Goal: Task Accomplishment & Management: Complete application form

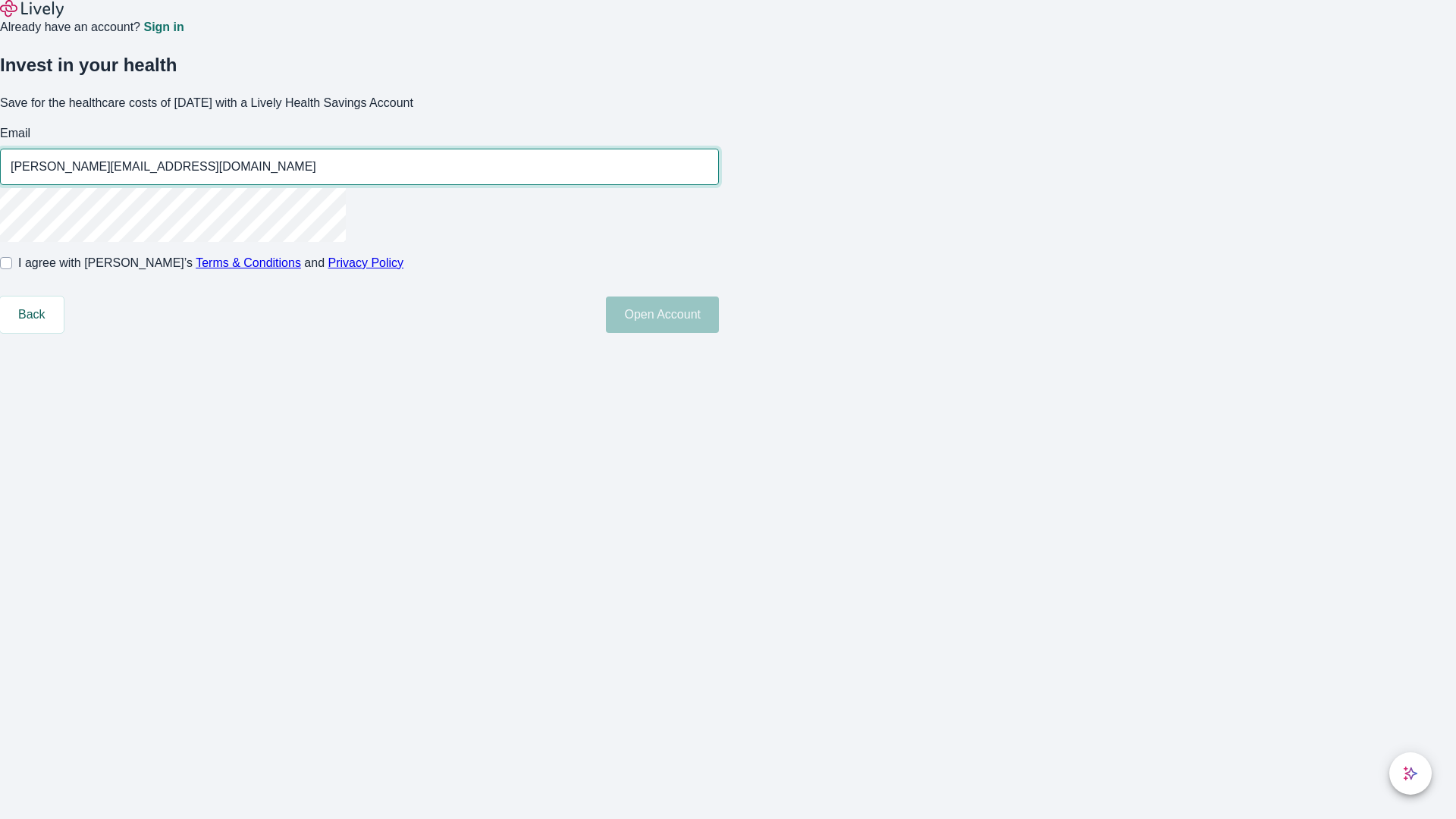
type input "[PERSON_NAME][EMAIL_ADDRESS][DOMAIN_NAME]"
click at [13, 269] on input "I agree with Lively’s Terms & Conditions and Privacy Policy" at bounding box center [6, 263] width 13 height 13
checkbox input "true"
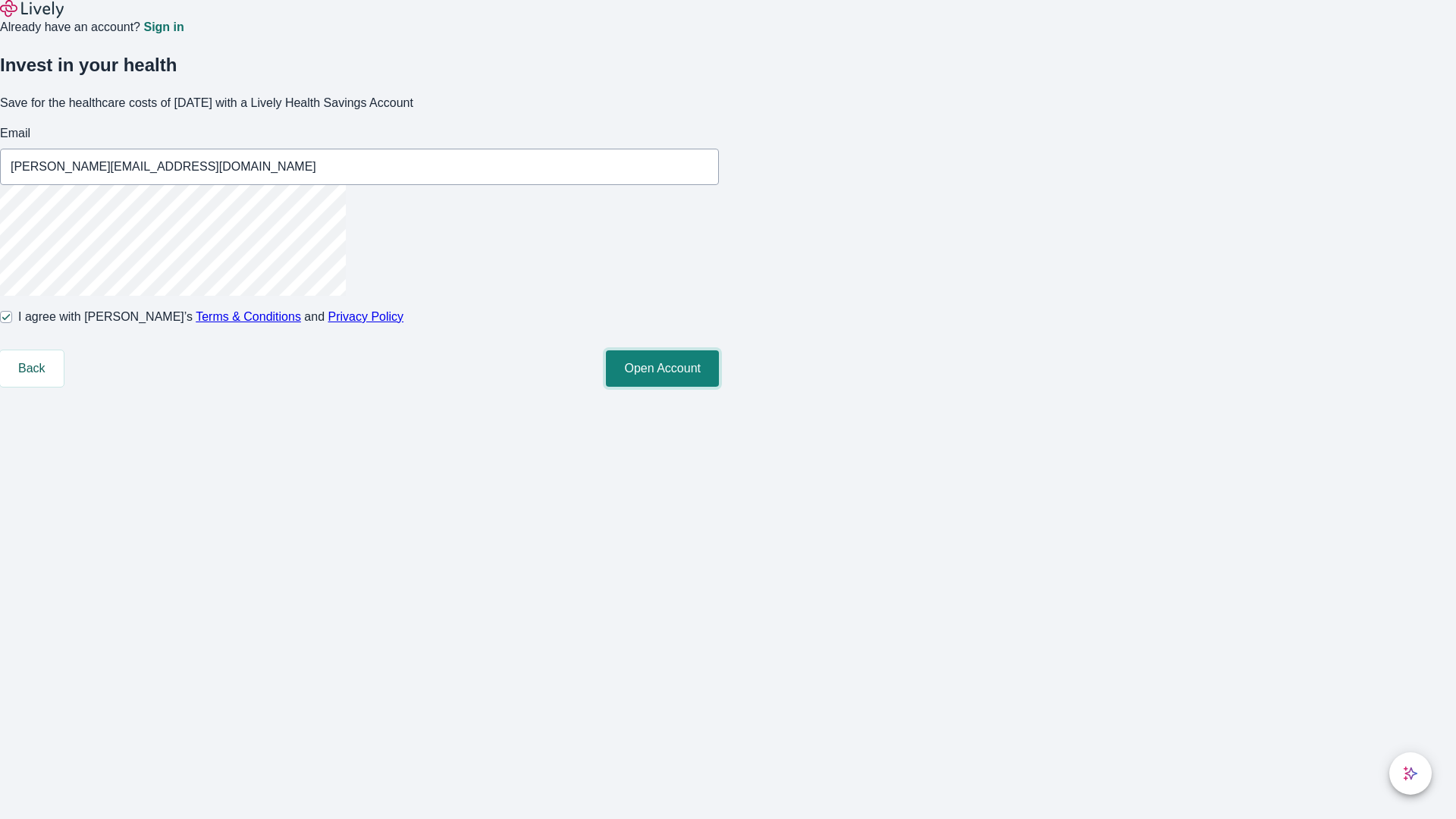
click at [719, 387] on button "Open Account" at bounding box center [662, 368] width 113 height 37
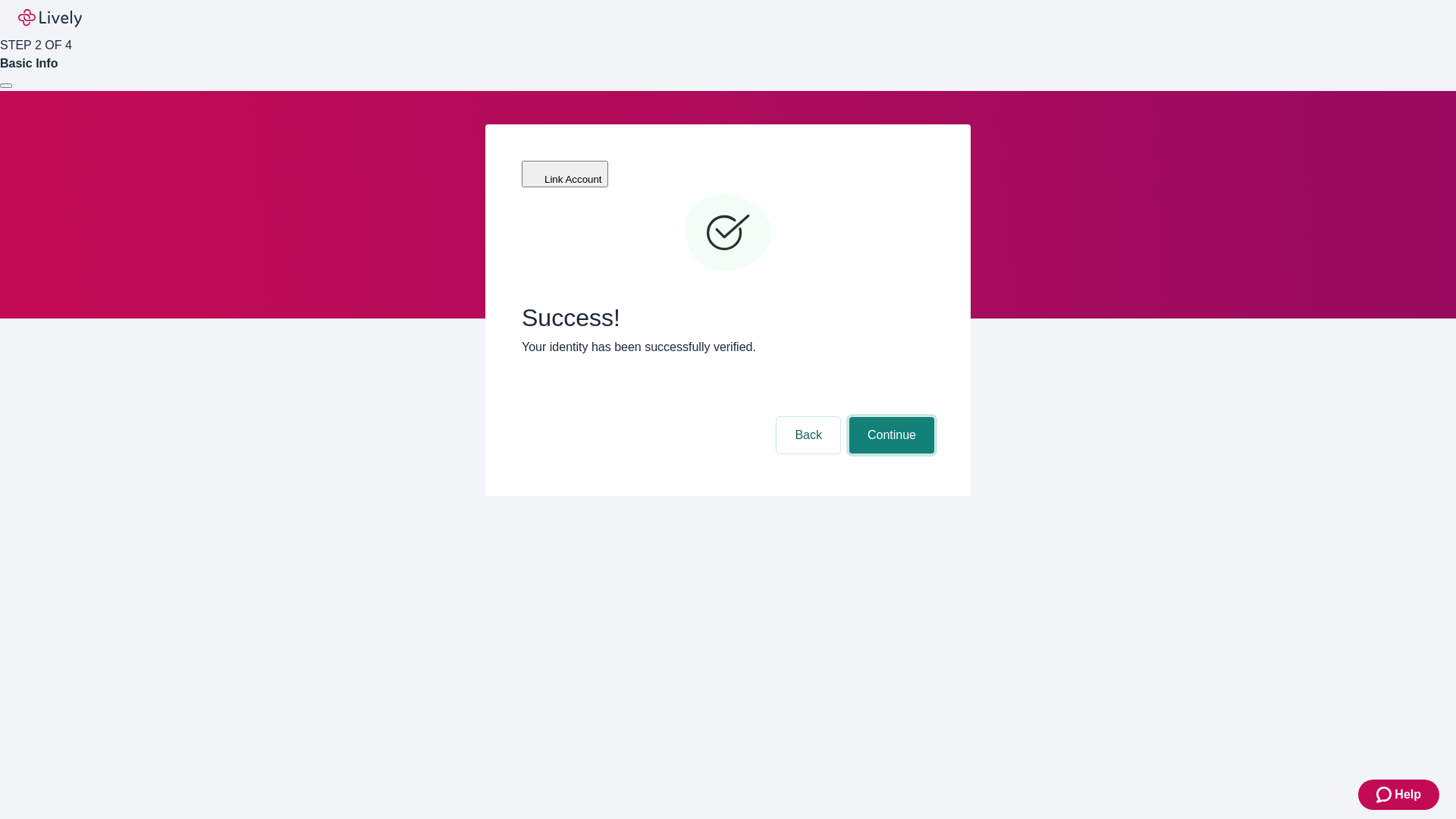
click at [890, 417] on button "Continue" at bounding box center [892, 435] width 85 height 37
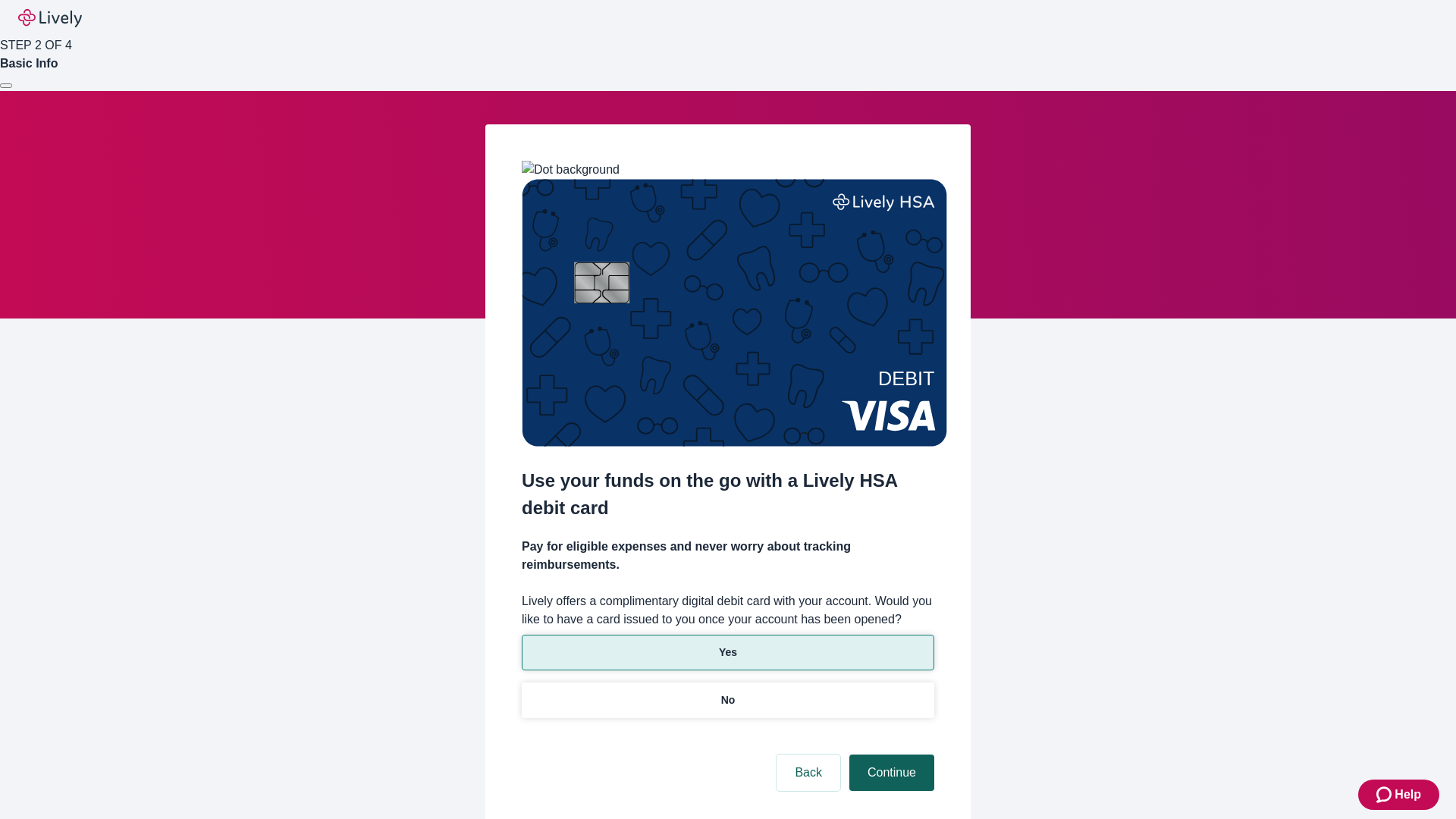
click at [728, 692] on p "No" at bounding box center [728, 700] width 14 height 16
click at [890, 754] on button "Continue" at bounding box center [892, 772] width 85 height 37
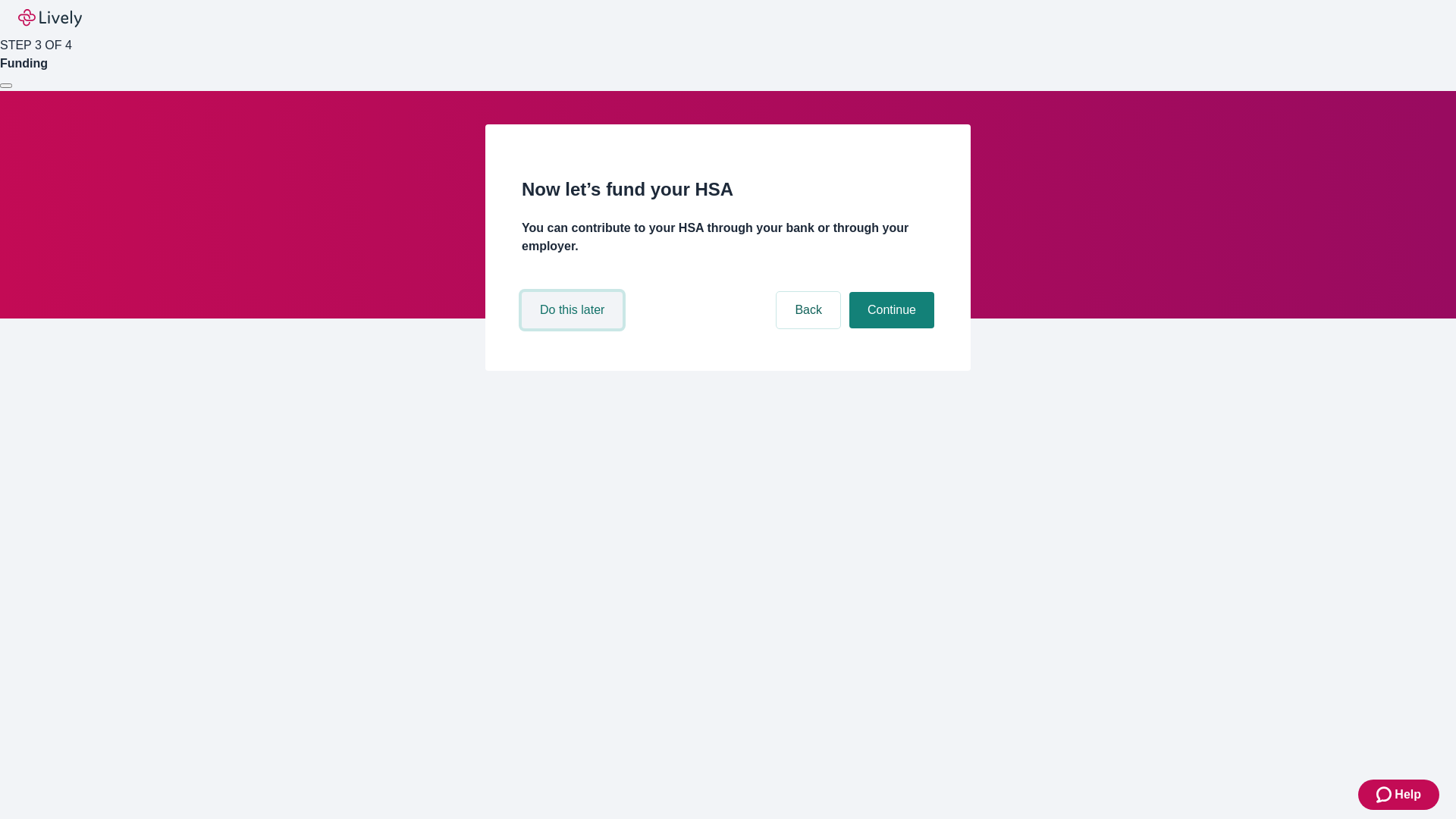
click at [574, 328] on button "Do this later" at bounding box center [572, 311] width 101 height 37
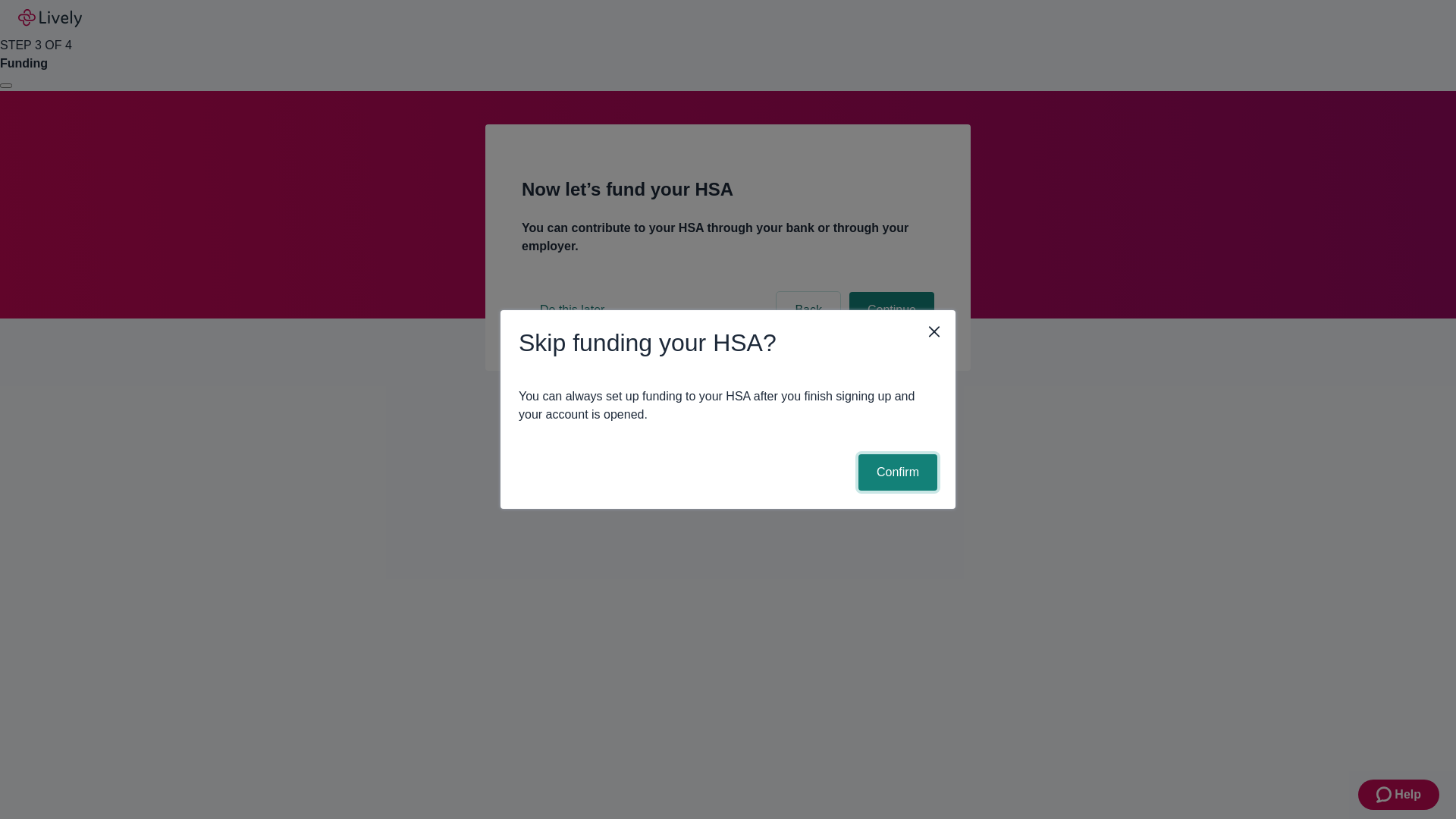
click at [895, 473] on button "Confirm" at bounding box center [898, 473] width 79 height 37
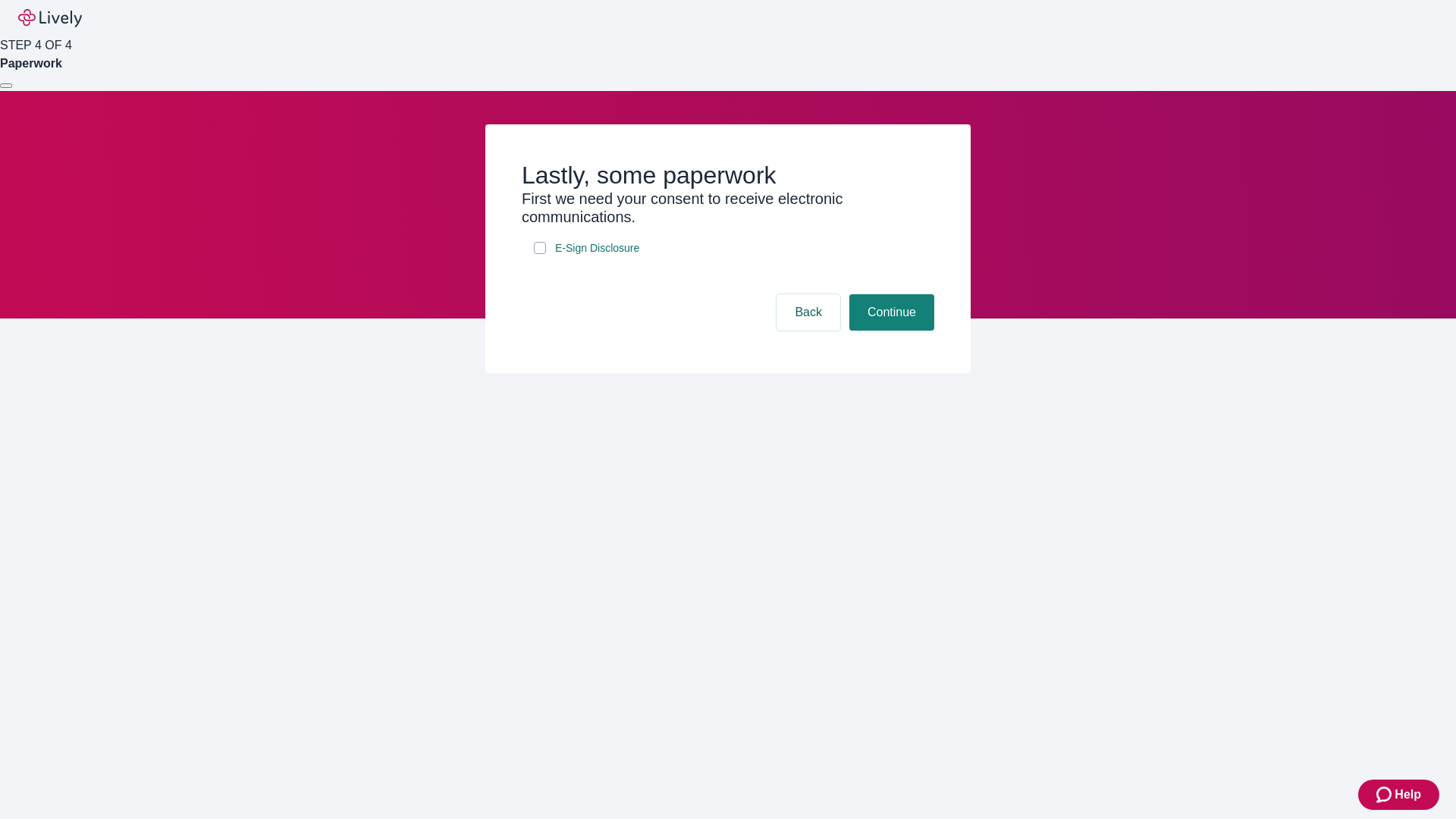
click at [540, 254] on input "E-Sign Disclosure" at bounding box center [540, 248] width 13 height 13
checkbox input "true"
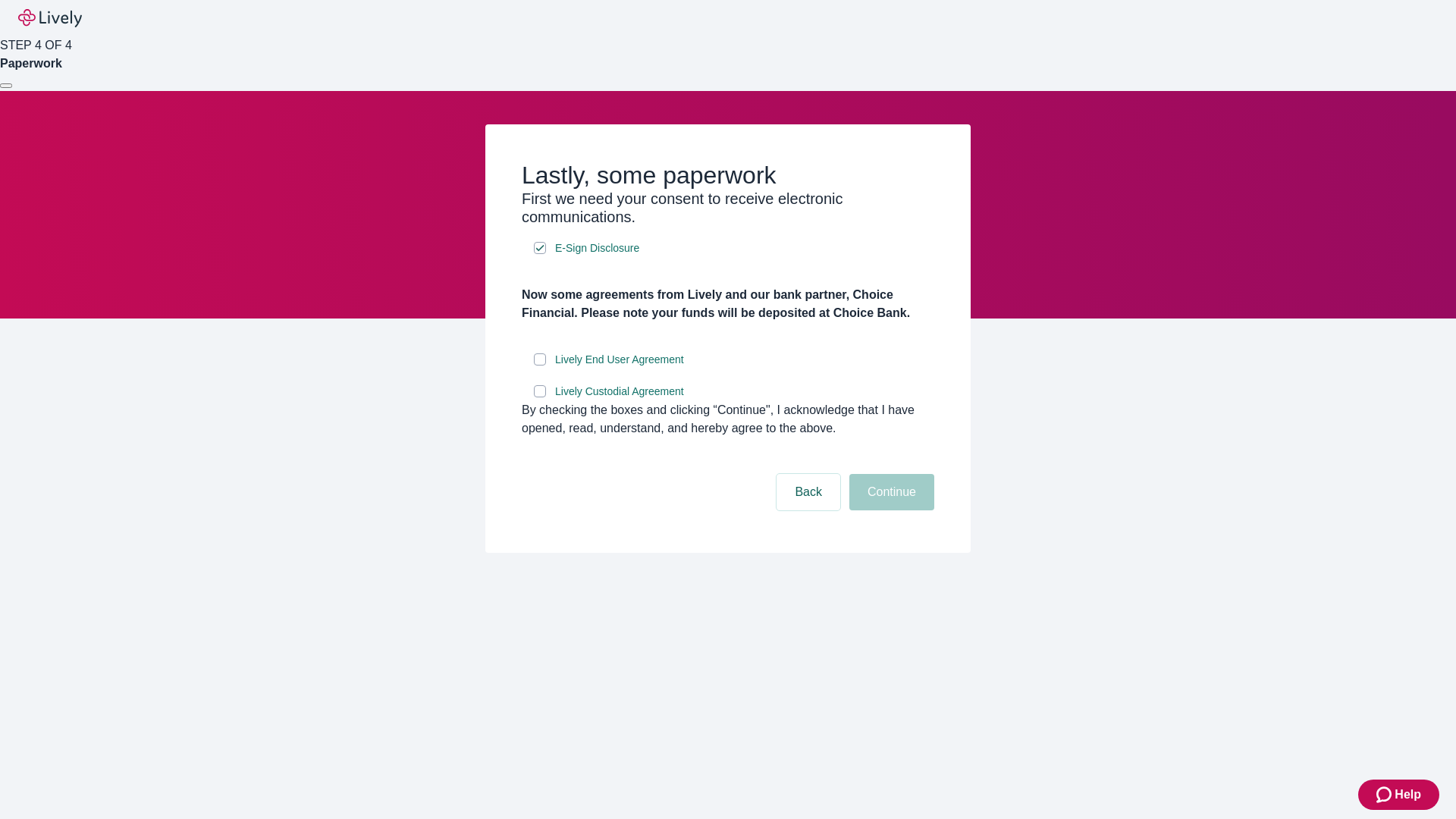
click at [540, 366] on input "Lively End User Agreement" at bounding box center [540, 359] width 13 height 13
checkbox input "true"
click at [540, 397] on input "Lively Custodial Agreement" at bounding box center [540, 391] width 13 height 13
checkbox input "true"
click at [890, 510] on button "Continue" at bounding box center [892, 492] width 85 height 37
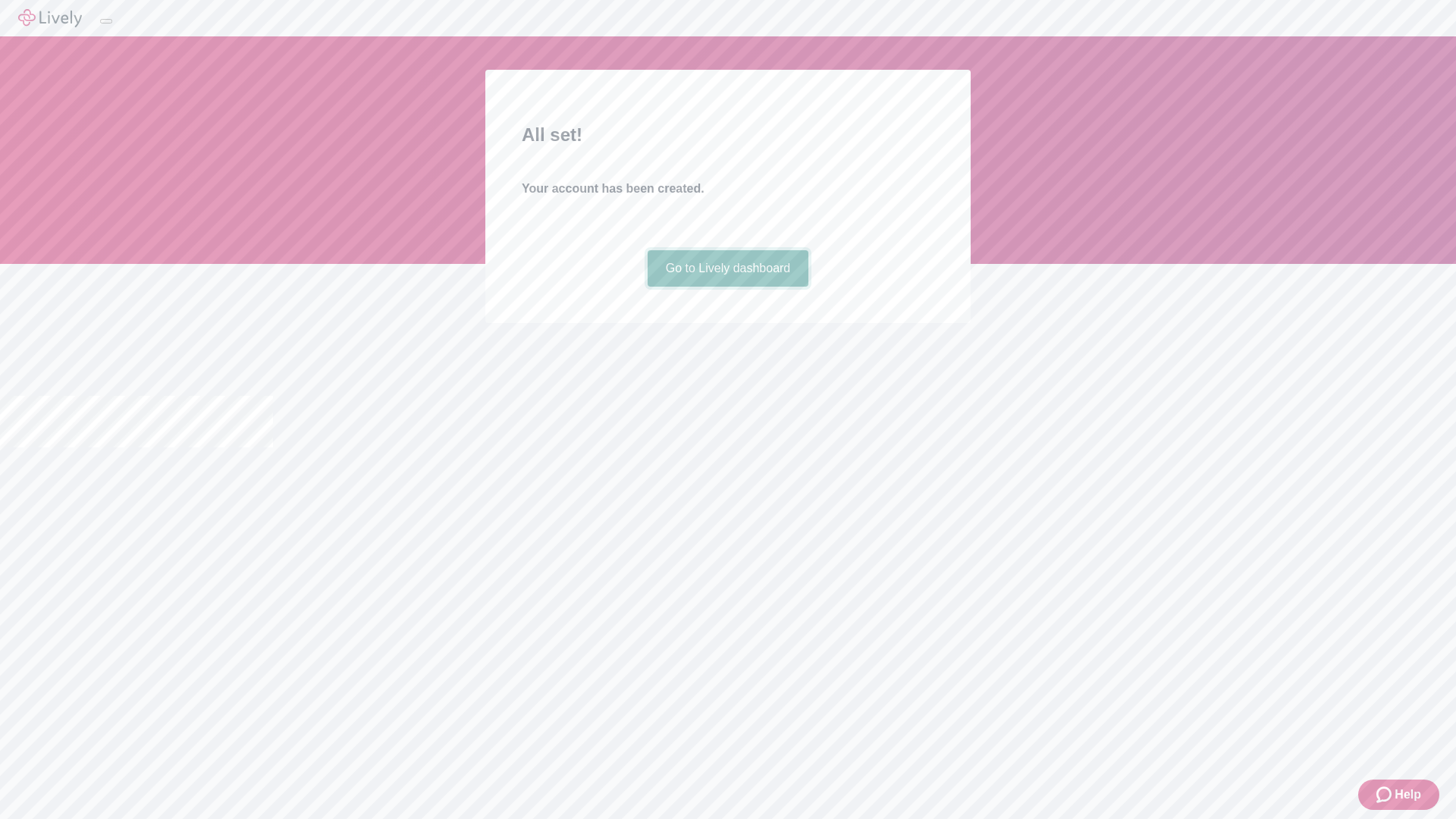
click at [728, 286] on link "Go to Lively dashboard" at bounding box center [728, 269] width 161 height 37
